Goal: Information Seeking & Learning: Learn about a topic

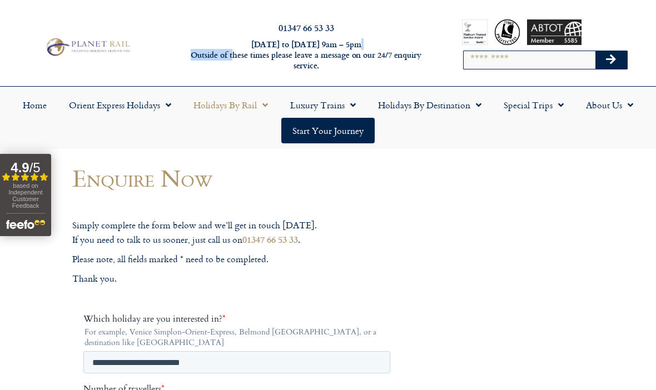
click at [250, 108] on link "Holidays by Rail" at bounding box center [230, 105] width 97 height 26
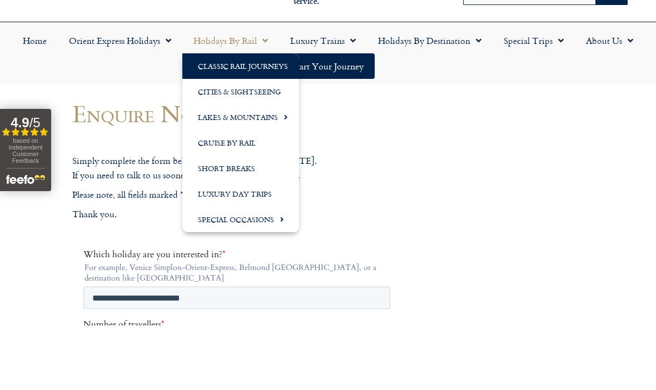
click at [248, 118] on link "Classic Rail Journeys" at bounding box center [240, 131] width 117 height 26
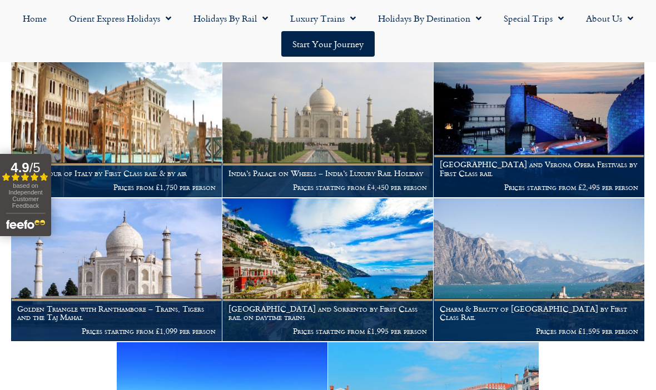
scroll to position [801, 0]
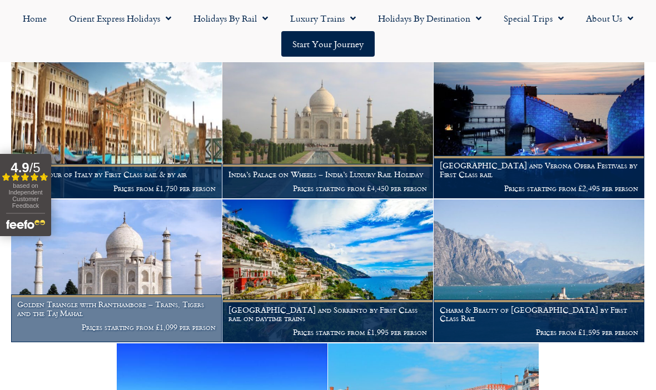
click at [132, 313] on h1 "Golden Triangle with Ranthambore – Trains, Tigers and the Taj Mahal" at bounding box center [116, 309] width 198 height 18
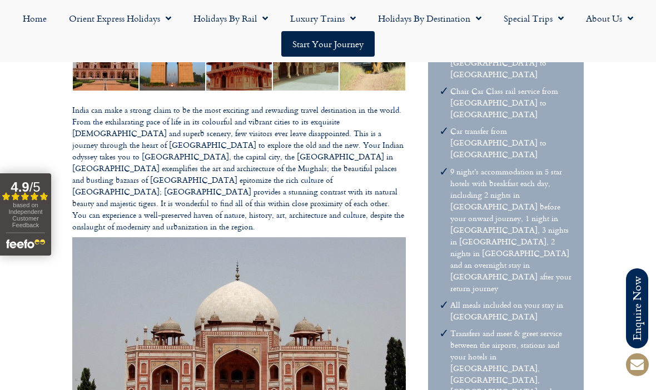
scroll to position [603, 0]
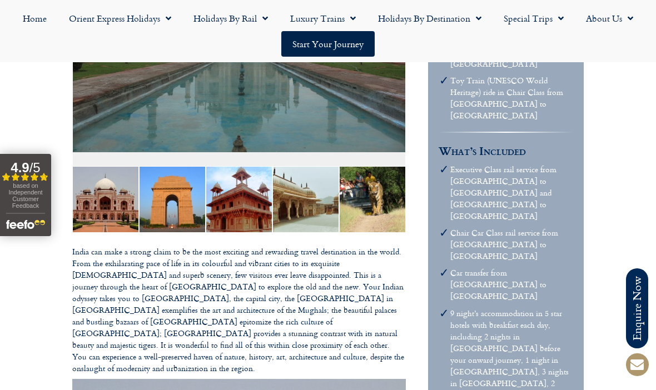
scroll to position [459, 0]
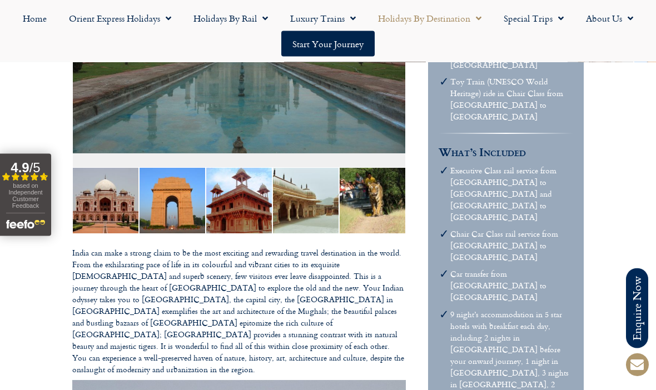
click at [472, 18] on span "Menu" at bounding box center [475, 18] width 11 height 20
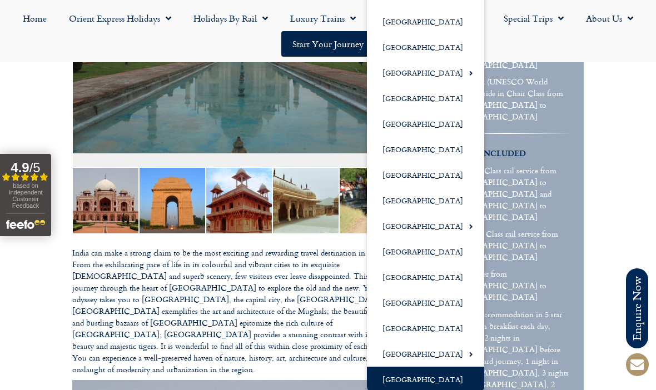
click at [438, 382] on link "[GEOGRAPHIC_DATA]" at bounding box center [425, 380] width 117 height 26
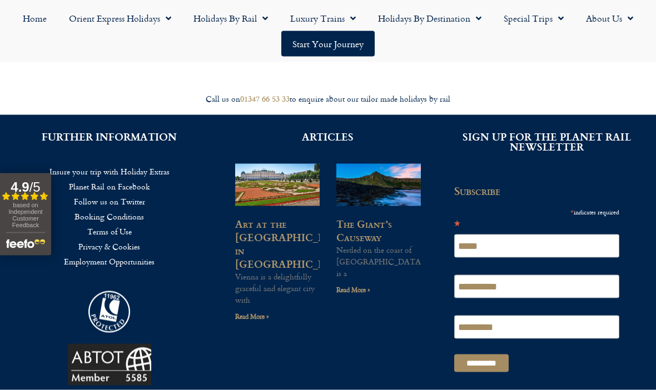
scroll to position [1664, 0]
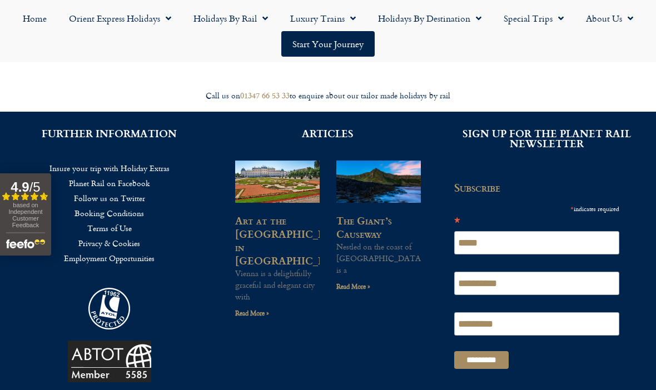
click at [635, 278] on div "**********" at bounding box center [540, 278] width 195 height 193
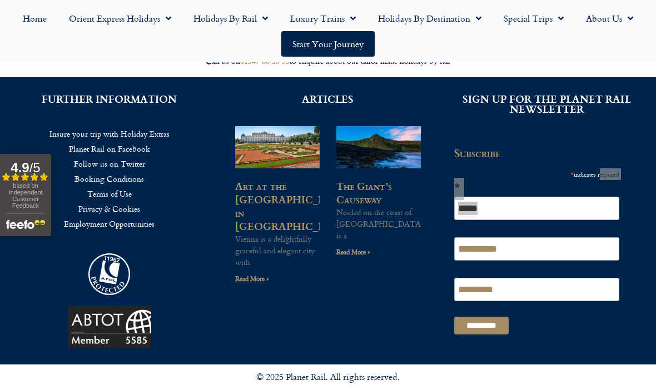
scroll to position [1698, 0]
